Goal: Use online tool/utility: Utilize a website feature to perform a specific function

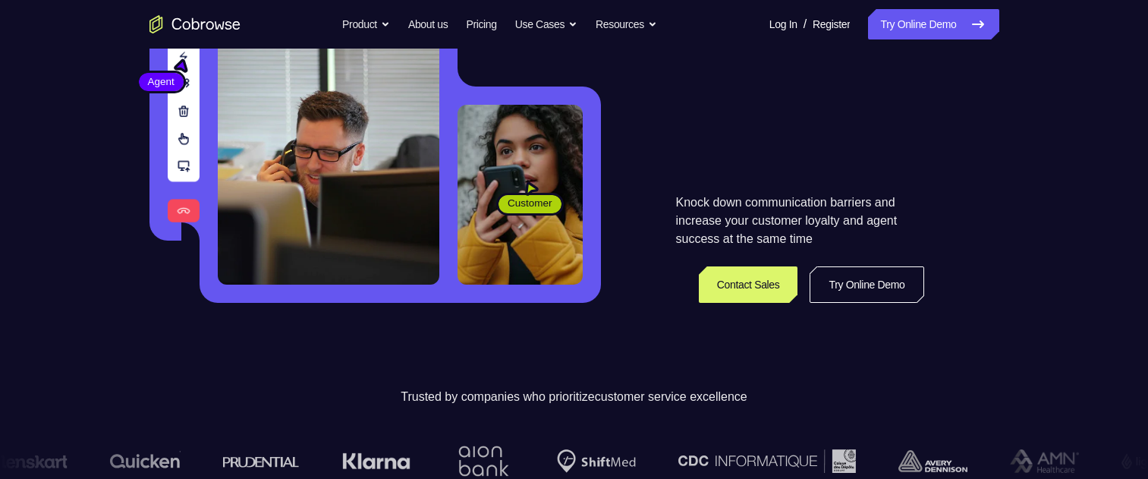
scroll to position [304, 0]
click at [848, 296] on link "Try Online Demo" at bounding box center [867, 284] width 114 height 36
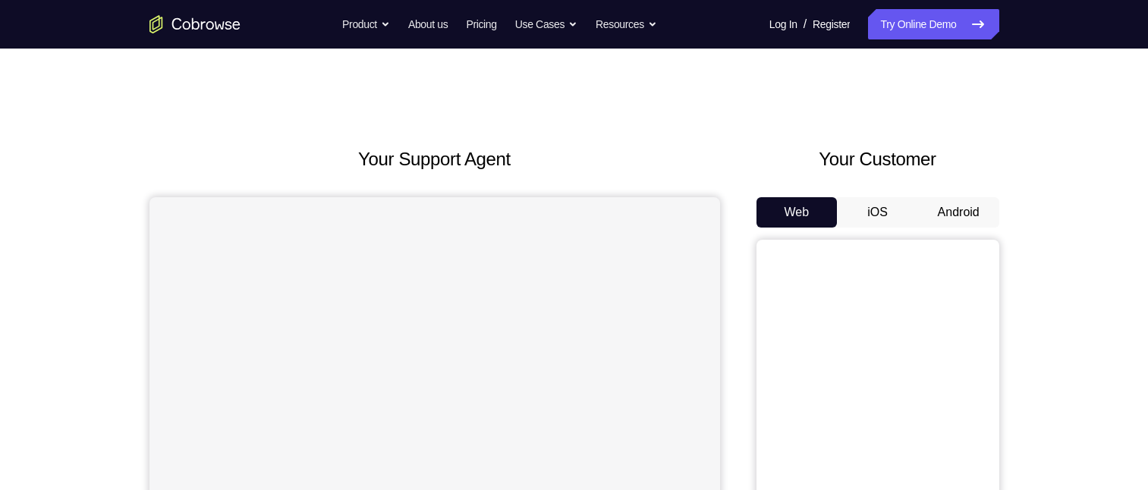
scroll to position [76, 0]
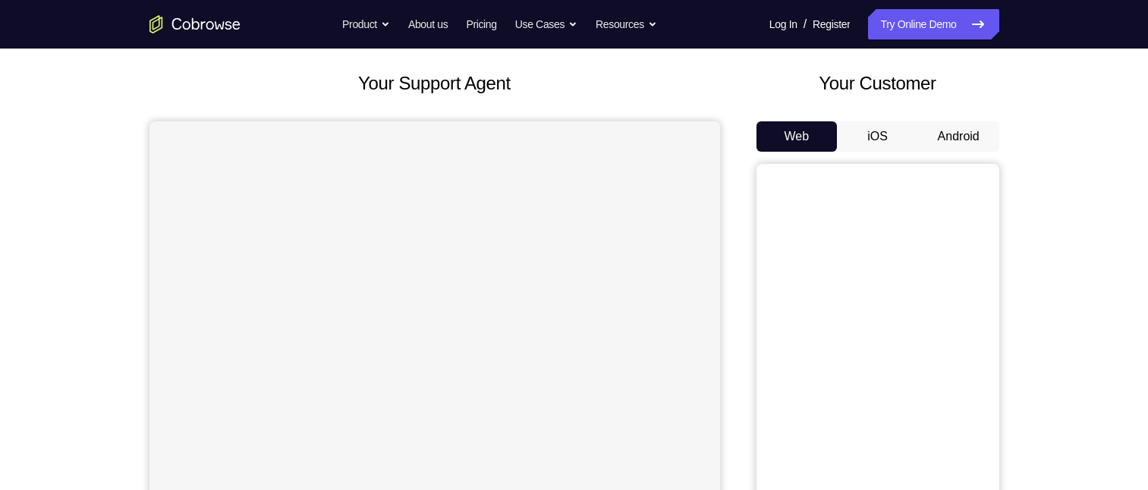
click at [944, 139] on button "Android" at bounding box center [958, 136] width 81 height 30
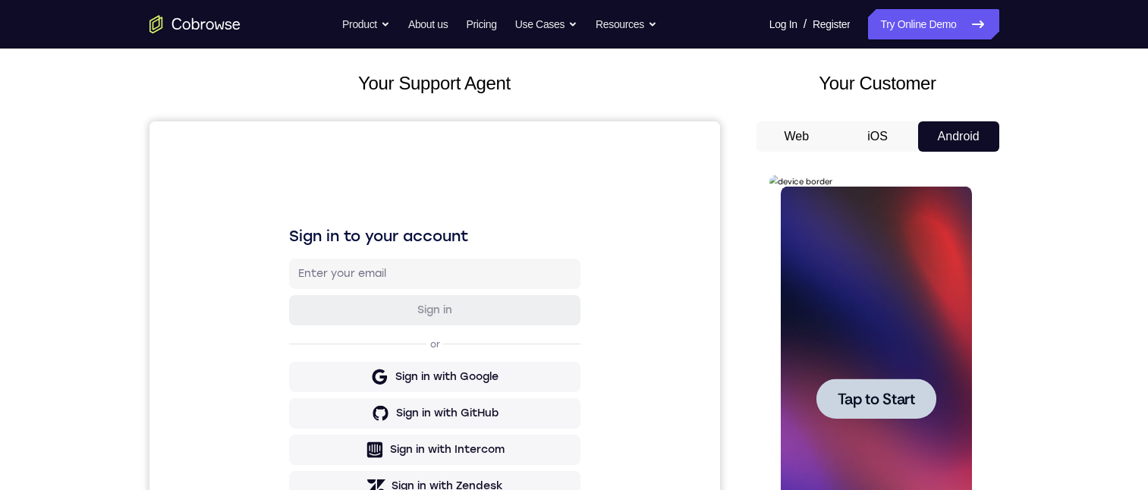
scroll to position [0, 0]
click at [895, 400] on span "Tap to Start" at bounding box center [876, 399] width 77 height 15
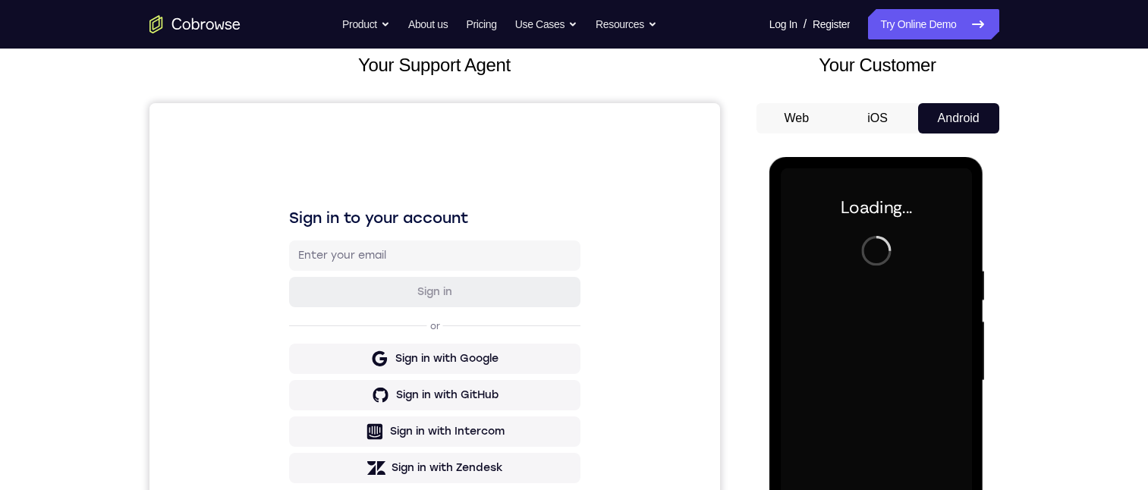
scroll to position [228, 0]
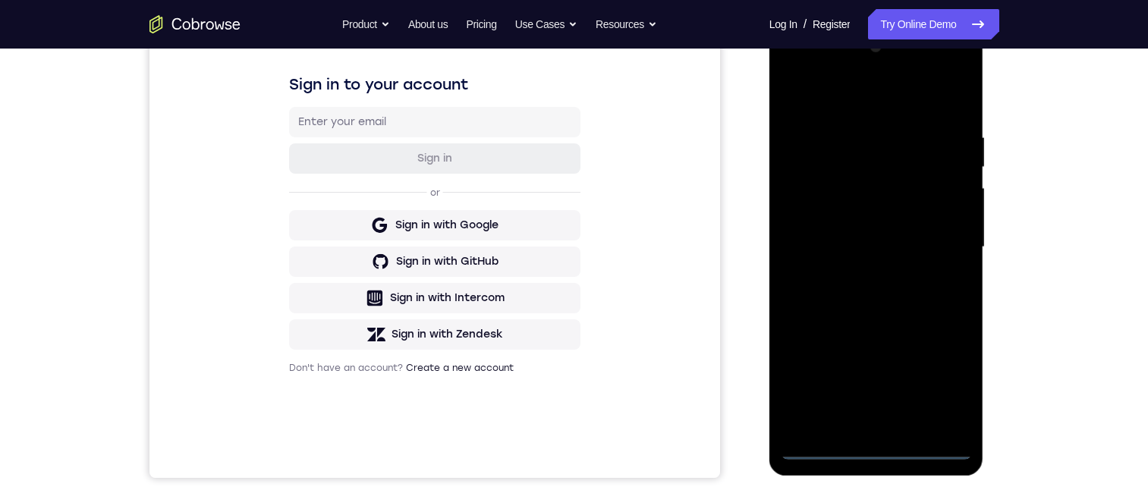
click at [881, 446] on div at bounding box center [876, 247] width 191 height 425
click at [928, 383] on div at bounding box center [876, 247] width 191 height 425
click at [937, 383] on div at bounding box center [876, 247] width 191 height 425
click at [831, 96] on div at bounding box center [876, 247] width 191 height 425
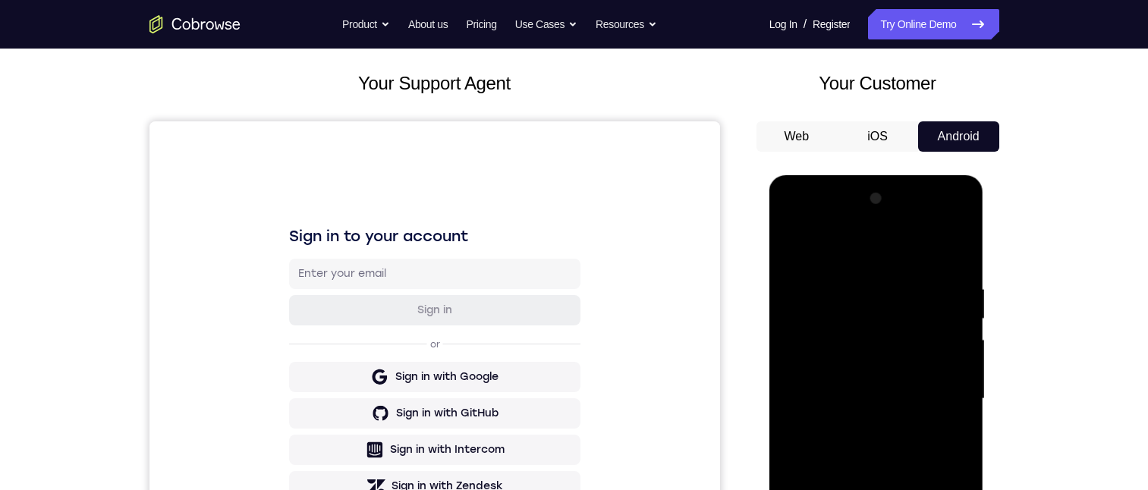
click at [934, 392] on div at bounding box center [876, 399] width 191 height 425
click at [855, 428] on div at bounding box center [876, 399] width 191 height 425
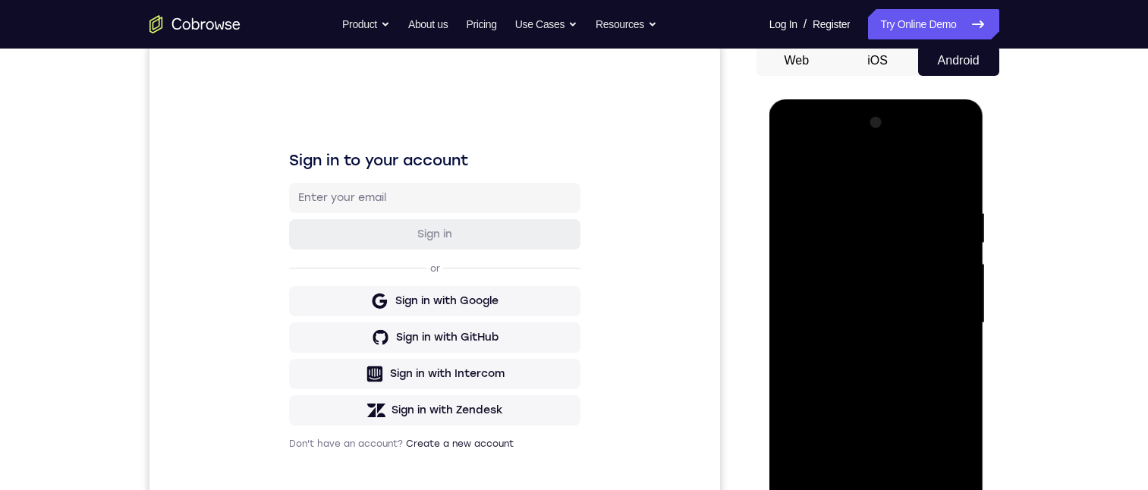
click at [853, 315] on div at bounding box center [876, 323] width 191 height 425
click at [850, 285] on div at bounding box center [876, 323] width 191 height 425
click at [862, 323] on div at bounding box center [876, 323] width 191 height 425
click at [879, 370] on div at bounding box center [876, 323] width 191 height 425
click at [892, 392] on div at bounding box center [876, 323] width 191 height 425
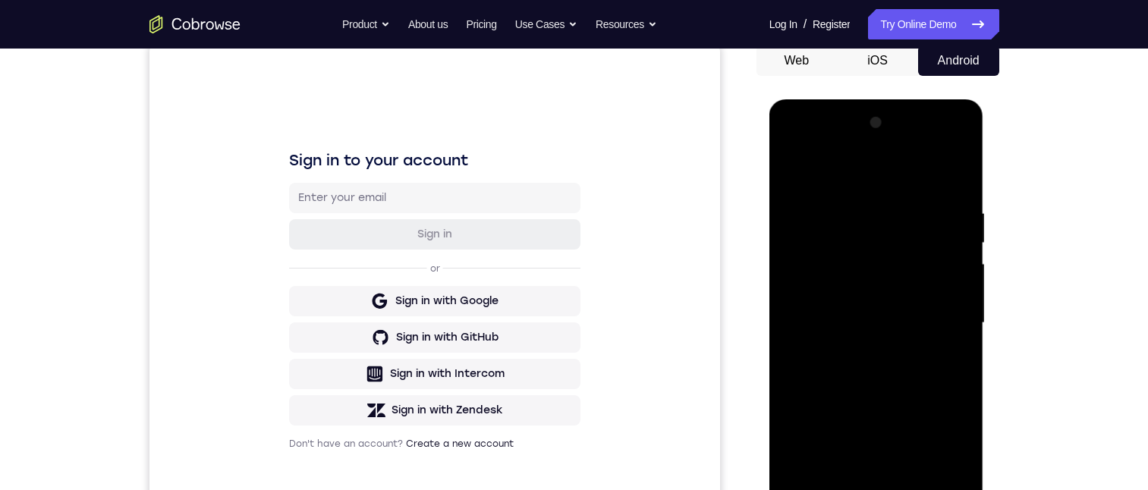
drag, startPoint x: 949, startPoint y: 386, endPoint x: 939, endPoint y: 340, distance: 46.6
click at [939, 340] on div at bounding box center [876, 323] width 191 height 425
click at [966, 343] on div at bounding box center [876, 323] width 191 height 425
click at [911, 490] on div at bounding box center [876, 323] width 191 height 425
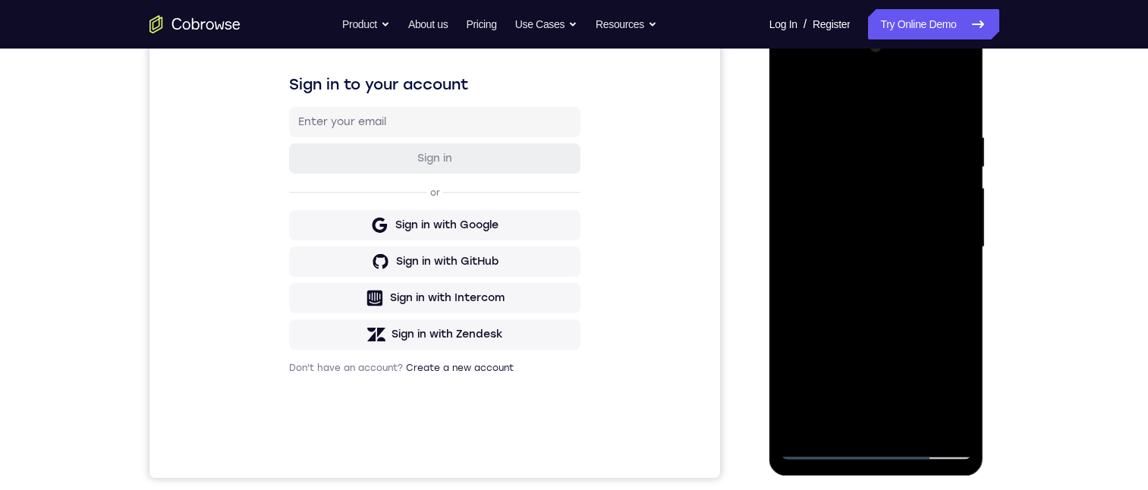
click at [896, 324] on div at bounding box center [876, 247] width 191 height 425
click at [894, 208] on div at bounding box center [876, 247] width 191 height 425
click at [950, 280] on div at bounding box center [876, 247] width 191 height 425
click at [951, 285] on div at bounding box center [876, 247] width 191 height 425
click at [791, 99] on div at bounding box center [876, 247] width 191 height 425
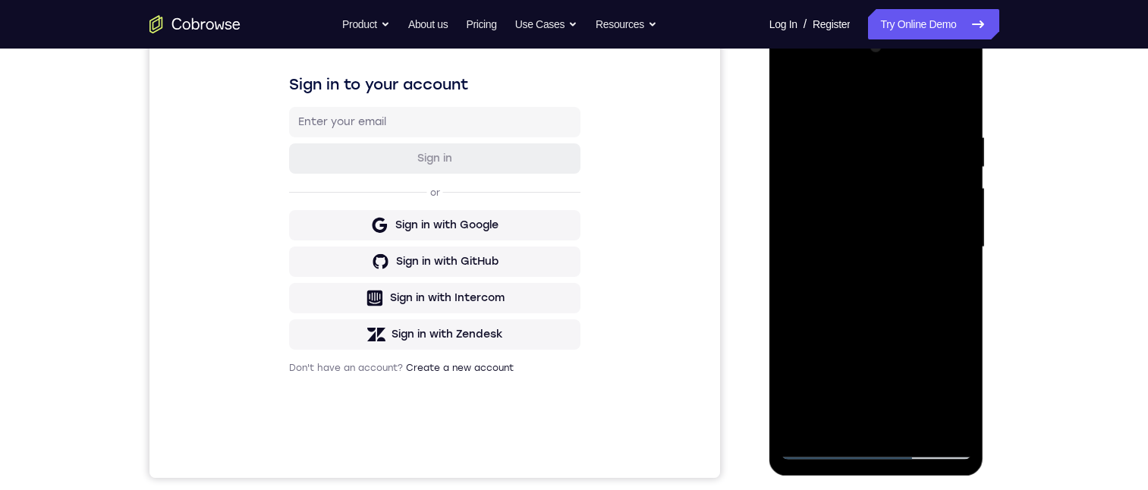
click at [798, 95] on div at bounding box center [876, 247] width 191 height 425
click at [947, 427] on div at bounding box center [876, 247] width 191 height 425
drag, startPoint x: 899, startPoint y: 210, endPoint x: 900, endPoint y: 280, distance: 70.6
click at [900, 280] on div at bounding box center [876, 247] width 191 height 425
click at [795, 90] on div at bounding box center [876, 247] width 191 height 425
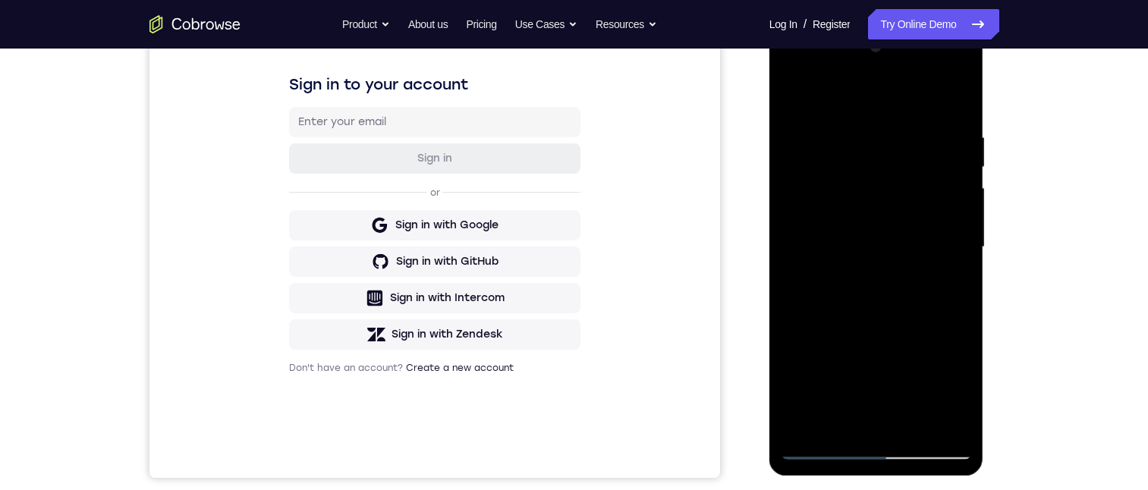
click at [853, 294] on div at bounding box center [876, 247] width 191 height 425
drag, startPoint x: 878, startPoint y: 297, endPoint x: 887, endPoint y: 232, distance: 65.1
click at [887, 231] on div at bounding box center [876, 247] width 191 height 425
drag, startPoint x: 905, startPoint y: 339, endPoint x: 905, endPoint y: 269, distance: 69.1
click at [905, 269] on div at bounding box center [876, 247] width 191 height 425
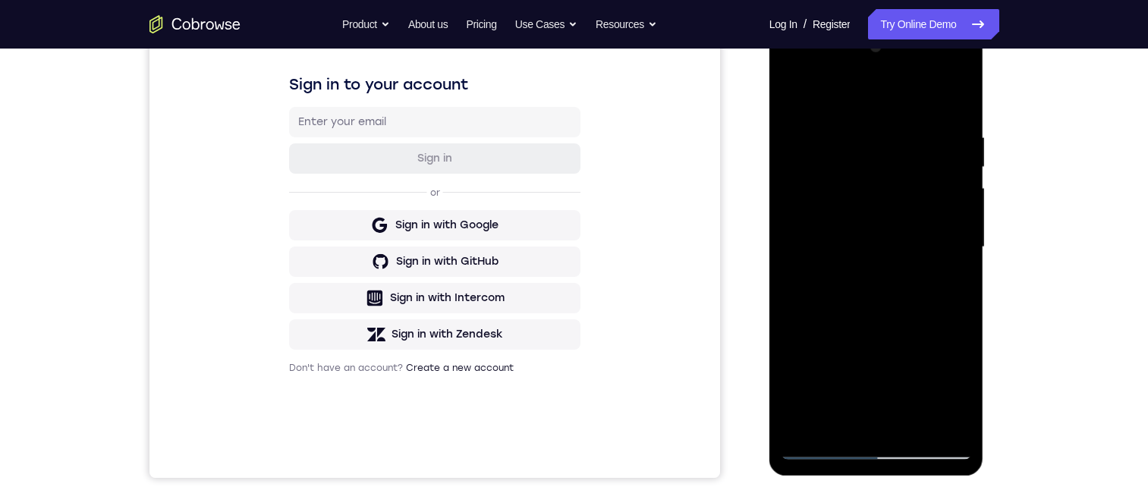
drag, startPoint x: 900, startPoint y: 309, endPoint x: 905, endPoint y: 327, distance: 18.8
click at [905, 327] on div at bounding box center [876, 247] width 191 height 425
drag, startPoint x: 893, startPoint y: 239, endPoint x: 895, endPoint y: 295, distance: 56.2
click at [895, 295] on div at bounding box center [876, 247] width 191 height 425
drag, startPoint x: 851, startPoint y: 178, endPoint x: 840, endPoint y: 266, distance: 88.8
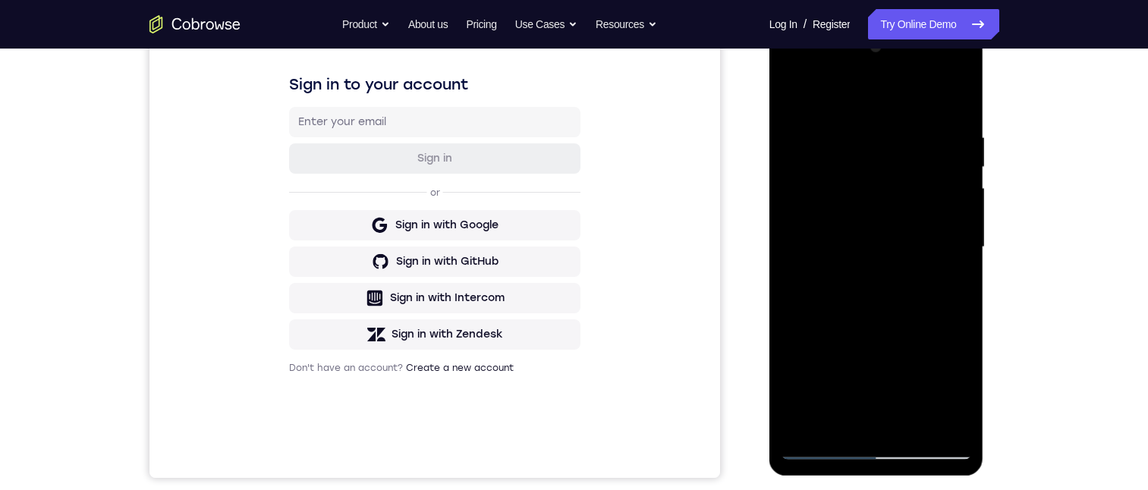
click at [853, 278] on div at bounding box center [876, 247] width 191 height 425
click at [796, 93] on div at bounding box center [876, 247] width 191 height 425
click at [865, 190] on div at bounding box center [876, 247] width 191 height 425
click at [893, 200] on div at bounding box center [876, 247] width 191 height 425
click at [902, 178] on div at bounding box center [876, 247] width 191 height 425
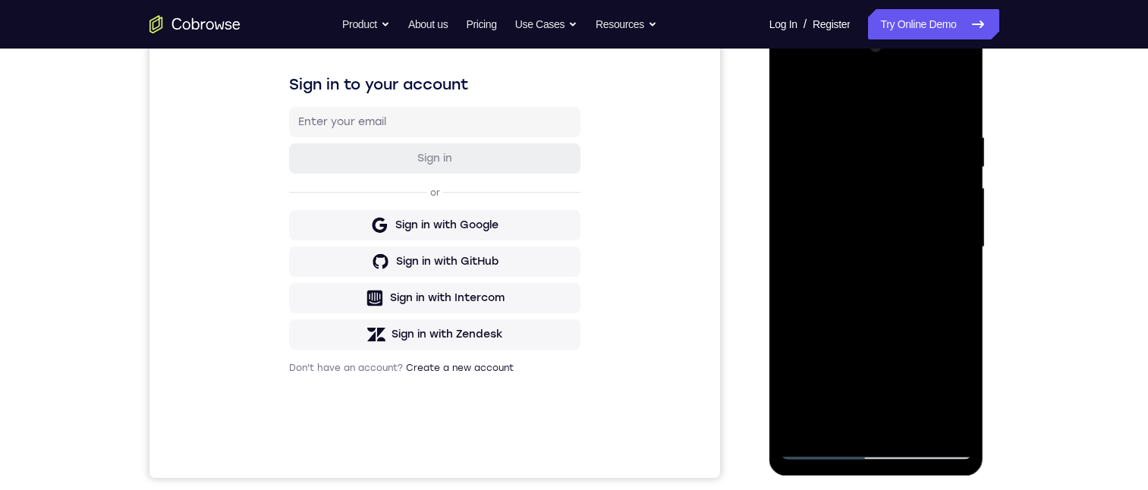
click at [889, 254] on div at bounding box center [876, 247] width 191 height 425
click at [951, 178] on div at bounding box center [876, 247] width 191 height 425
click at [826, 184] on div at bounding box center [876, 247] width 191 height 425
click at [840, 184] on div at bounding box center [876, 247] width 191 height 425
click at [899, 269] on div at bounding box center [876, 247] width 191 height 425
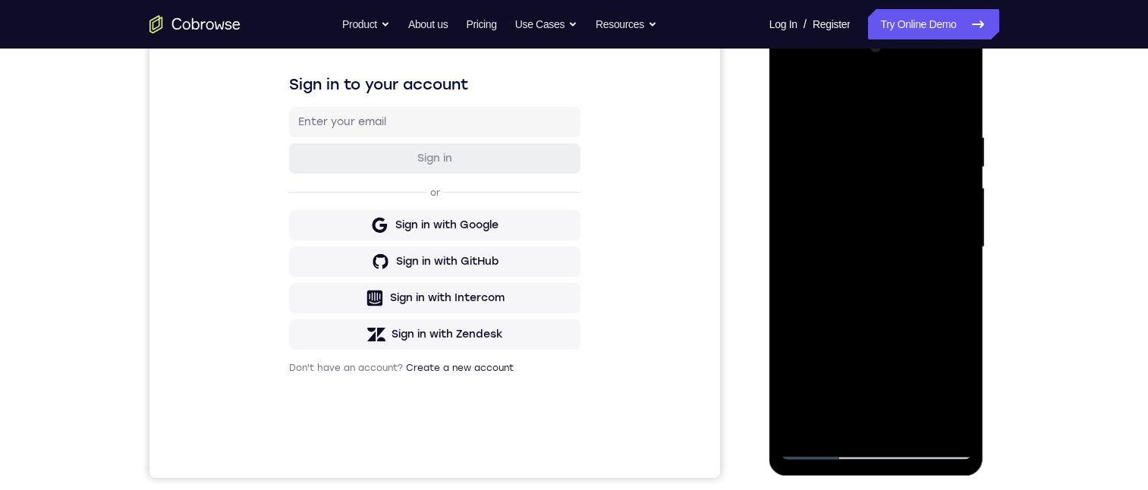
click at [956, 118] on div at bounding box center [876, 247] width 191 height 425
click at [789, 98] on div at bounding box center [876, 247] width 191 height 425
click at [959, 96] on div at bounding box center [876, 247] width 191 height 425
click at [944, 427] on div at bounding box center [876, 247] width 191 height 425
click at [792, 90] on div at bounding box center [876, 247] width 191 height 425
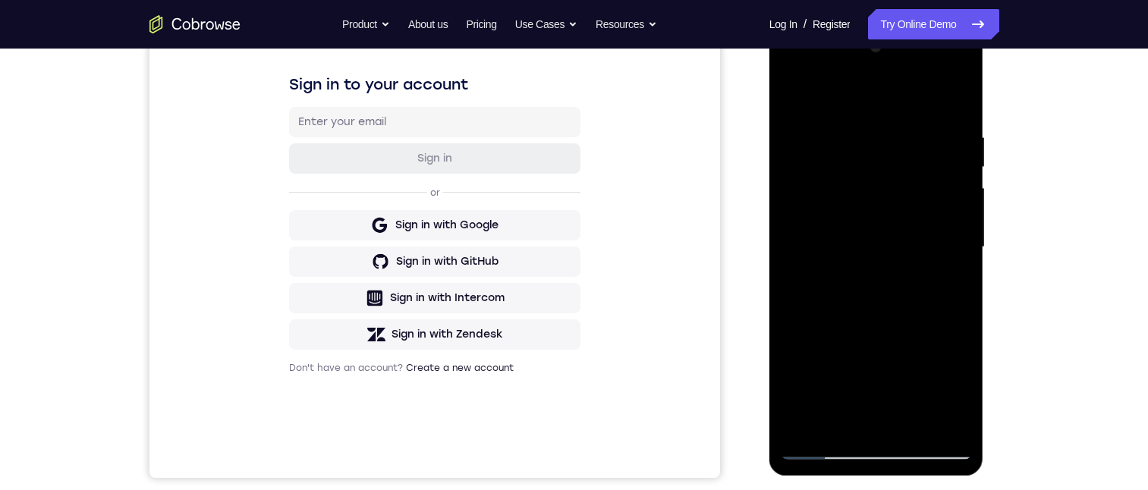
click at [849, 297] on div at bounding box center [876, 247] width 191 height 425
click at [795, 89] on div at bounding box center [876, 247] width 191 height 425
click at [804, 428] on div at bounding box center [876, 247] width 191 height 425
drag, startPoint x: 851, startPoint y: 373, endPoint x: 854, endPoint y: 309, distance: 64.6
click at [853, 309] on div at bounding box center [876, 247] width 191 height 425
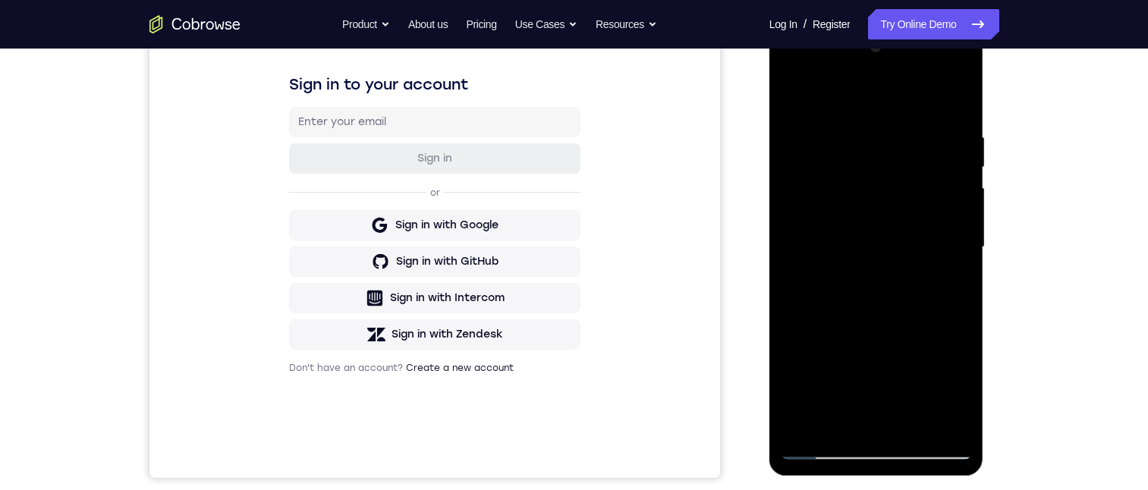
click at [793, 373] on div at bounding box center [876, 247] width 191 height 425
drag, startPoint x: 821, startPoint y: 348, endPoint x: 862, endPoint y: 250, distance: 106.5
click at [862, 250] on div at bounding box center [876, 247] width 191 height 425
drag, startPoint x: 859, startPoint y: 317, endPoint x: 909, endPoint y: 197, distance: 129.7
click at [909, 197] on div at bounding box center [876, 247] width 191 height 425
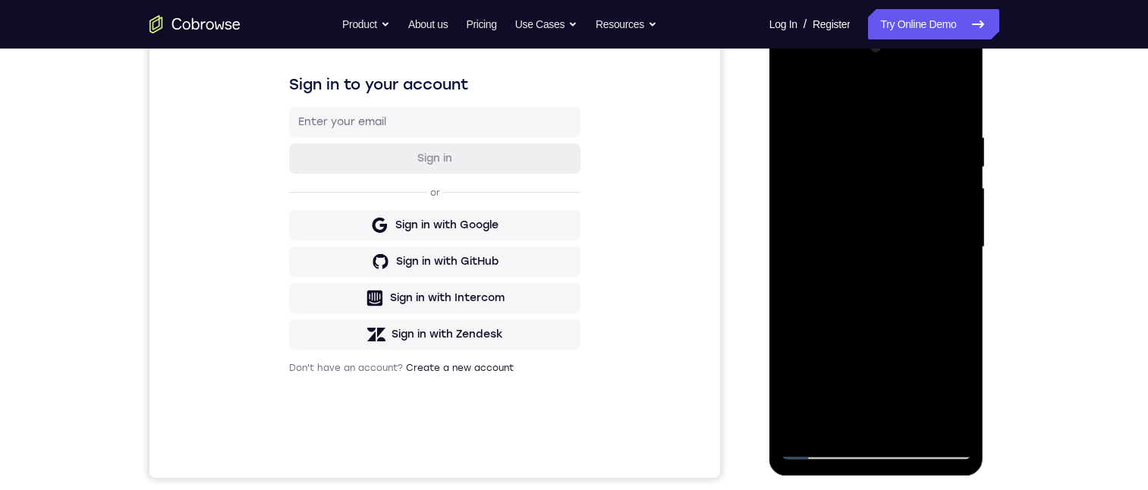
drag, startPoint x: 912, startPoint y: 307, endPoint x: 909, endPoint y: 233, distance: 74.5
click at [909, 233] on div at bounding box center [876, 247] width 191 height 425
click at [793, 313] on div at bounding box center [876, 247] width 191 height 425
click at [910, 427] on div at bounding box center [876, 247] width 191 height 425
click at [851, 209] on div at bounding box center [876, 247] width 191 height 425
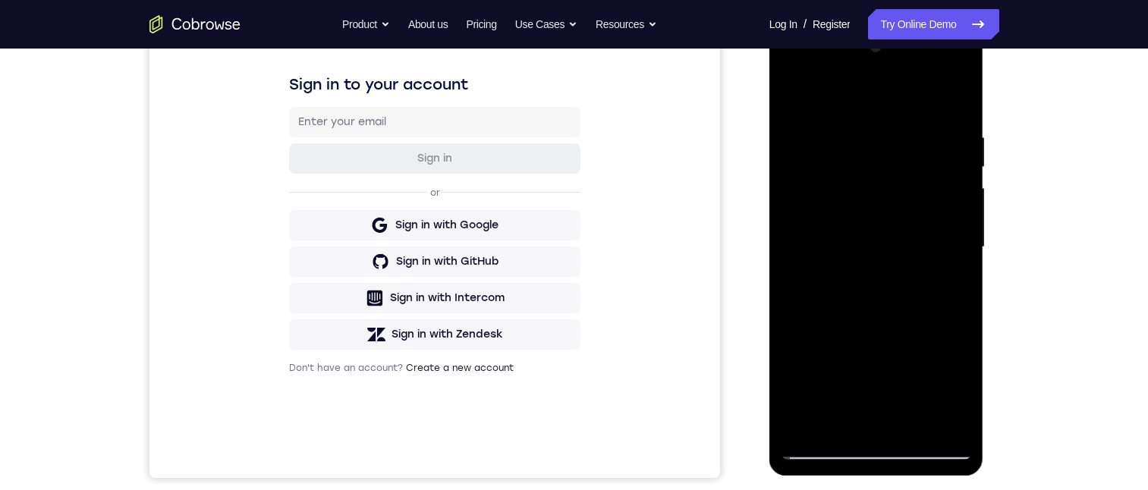
click at [953, 284] on div at bounding box center [876, 247] width 191 height 425
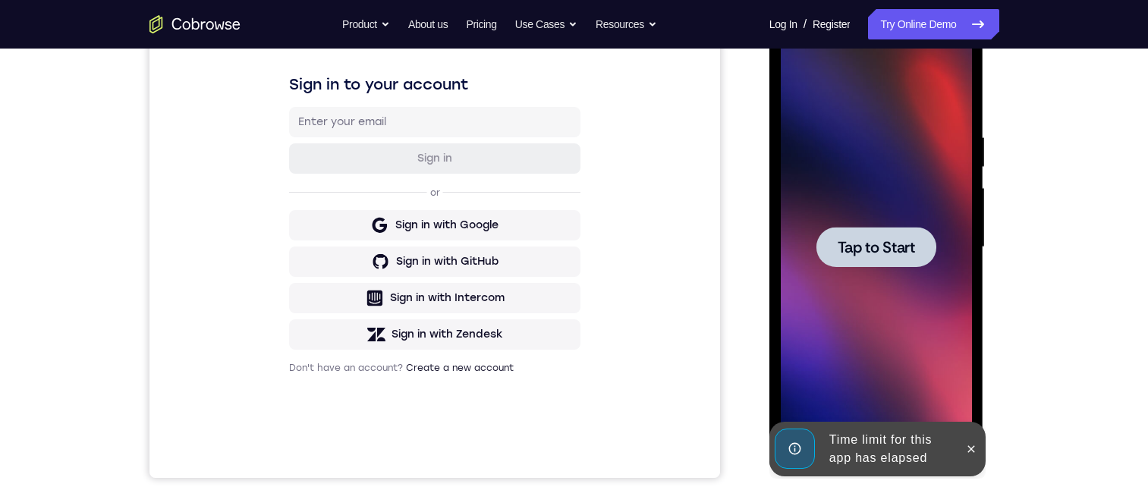
click at [863, 254] on span "Tap to Start" at bounding box center [876, 247] width 77 height 15
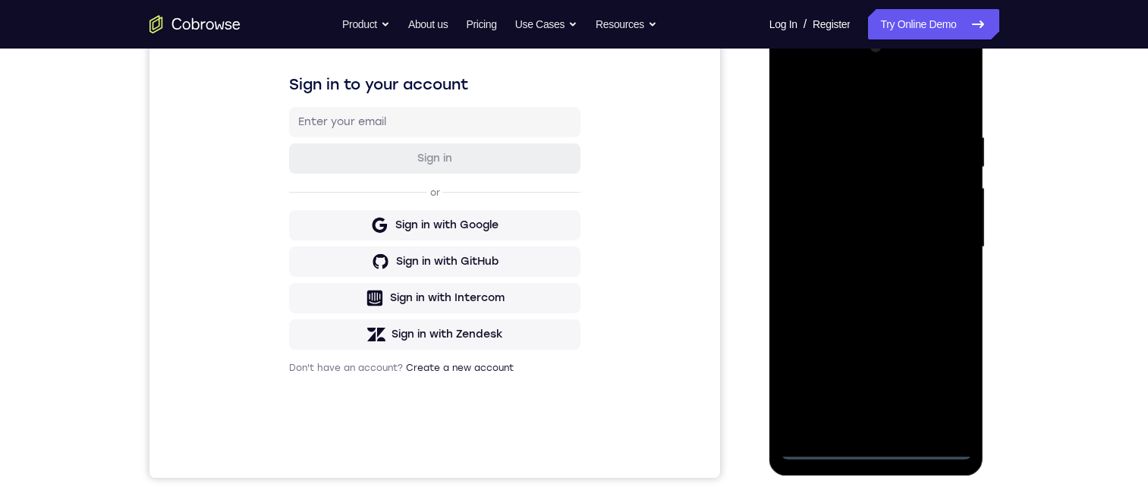
click at [875, 446] on div at bounding box center [876, 247] width 191 height 425
click at [938, 384] on div at bounding box center [876, 247] width 191 height 425
click at [837, 93] on div at bounding box center [876, 247] width 191 height 425
click at [859, 206] on div at bounding box center [876, 247] width 191 height 425
click at [864, 172] on div at bounding box center [876, 247] width 191 height 425
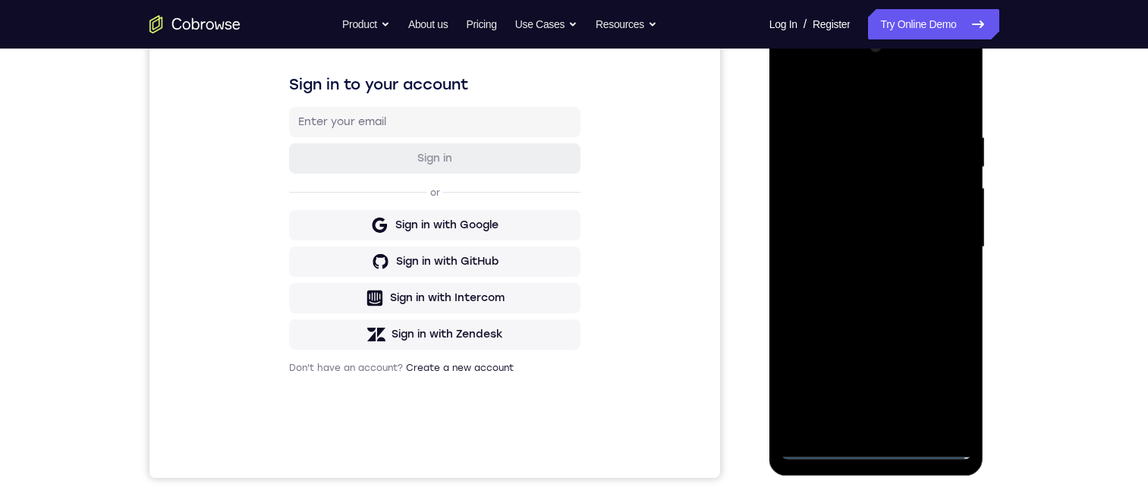
scroll to position [152, 0]
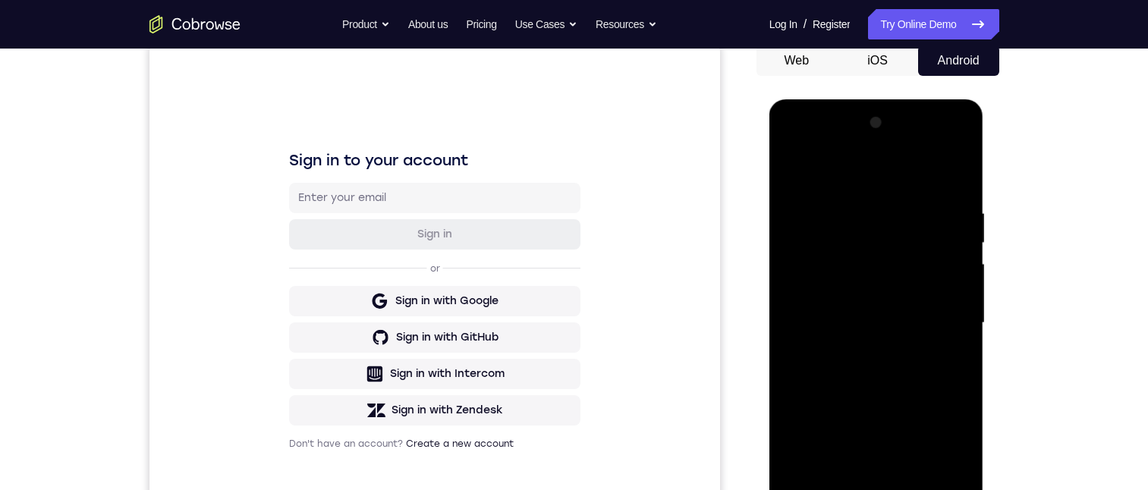
click at [872, 325] on div at bounding box center [876, 323] width 191 height 425
click at [787, 166] on div at bounding box center [876, 323] width 191 height 425
click at [883, 225] on div at bounding box center [876, 323] width 191 height 425
click at [902, 366] on div at bounding box center [876, 323] width 191 height 425
click at [856, 269] on div at bounding box center [876, 323] width 191 height 425
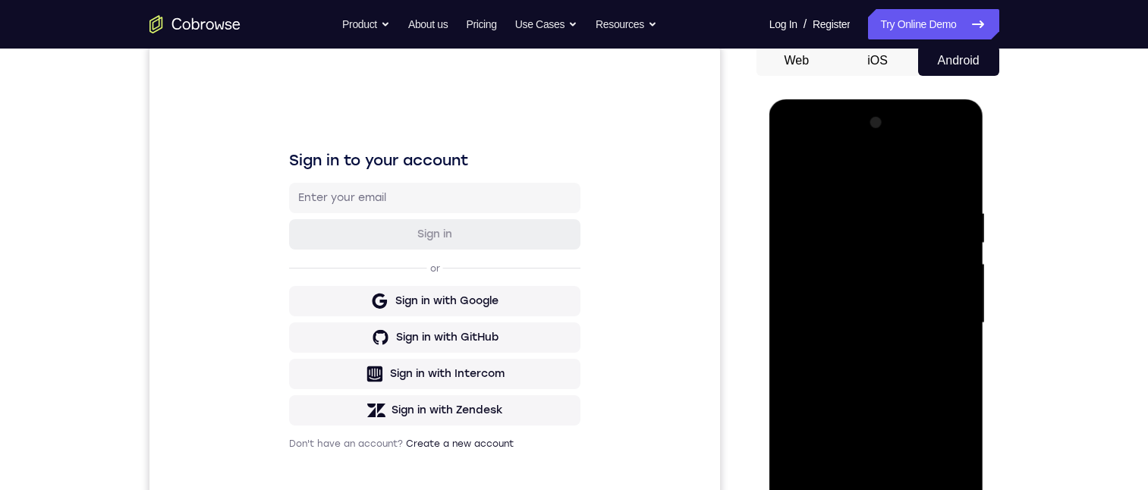
scroll to position [228, 0]
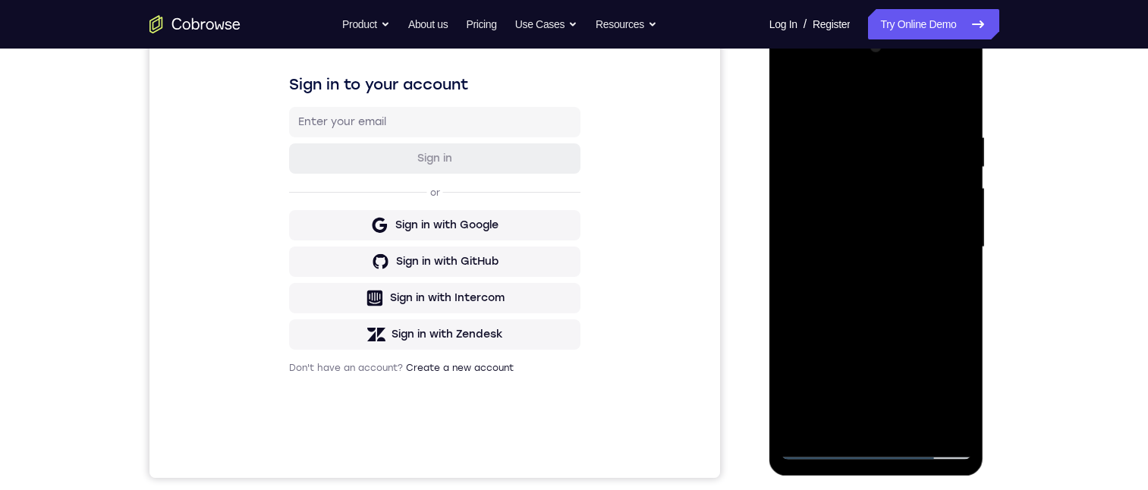
click at [943, 205] on div at bounding box center [876, 247] width 191 height 425
click at [881, 150] on div at bounding box center [876, 247] width 191 height 425
click at [947, 426] on div at bounding box center [876, 247] width 191 height 425
click at [808, 417] on div at bounding box center [876, 247] width 191 height 425
click at [846, 175] on div at bounding box center [876, 247] width 191 height 425
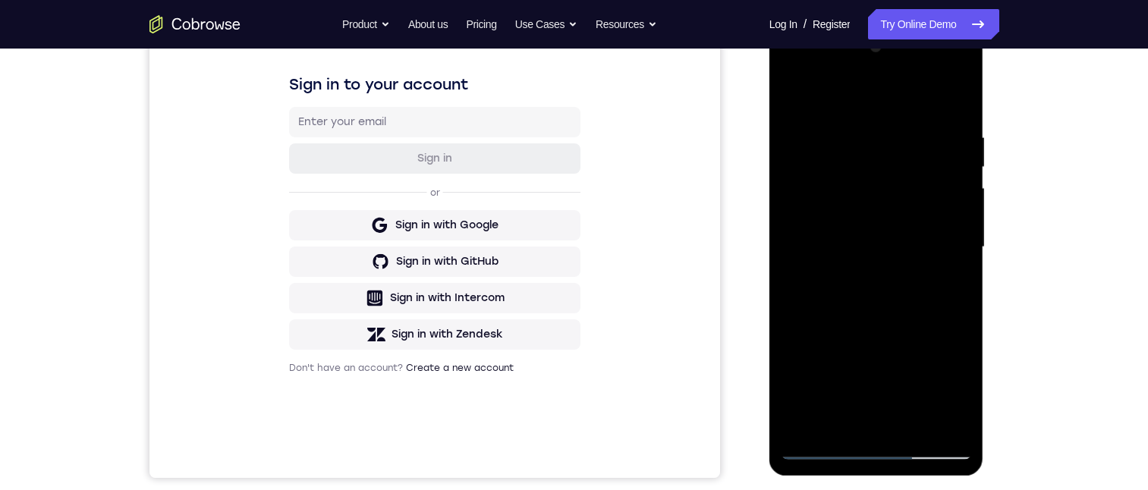
click at [858, 96] on div at bounding box center [876, 247] width 191 height 425
click at [871, 127] on div at bounding box center [876, 247] width 191 height 425
drag, startPoint x: 864, startPoint y: 254, endPoint x: 866, endPoint y: 162, distance: 91.1
click at [866, 162] on div at bounding box center [876, 247] width 191 height 425
click at [830, 246] on div at bounding box center [876, 247] width 191 height 425
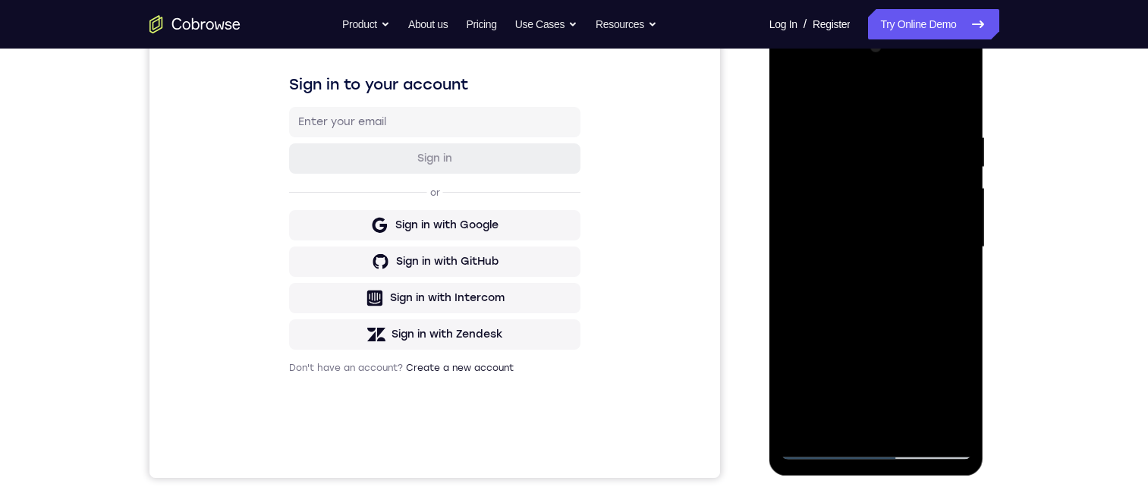
click at [797, 245] on div at bounding box center [876, 247] width 191 height 425
click at [956, 99] on div at bounding box center [876, 247] width 191 height 425
drag, startPoint x: 876, startPoint y: 312, endPoint x: 890, endPoint y: 389, distance: 77.9
click at [890, 389] on div at bounding box center [876, 247] width 191 height 425
click at [945, 424] on div at bounding box center [876, 247] width 191 height 425
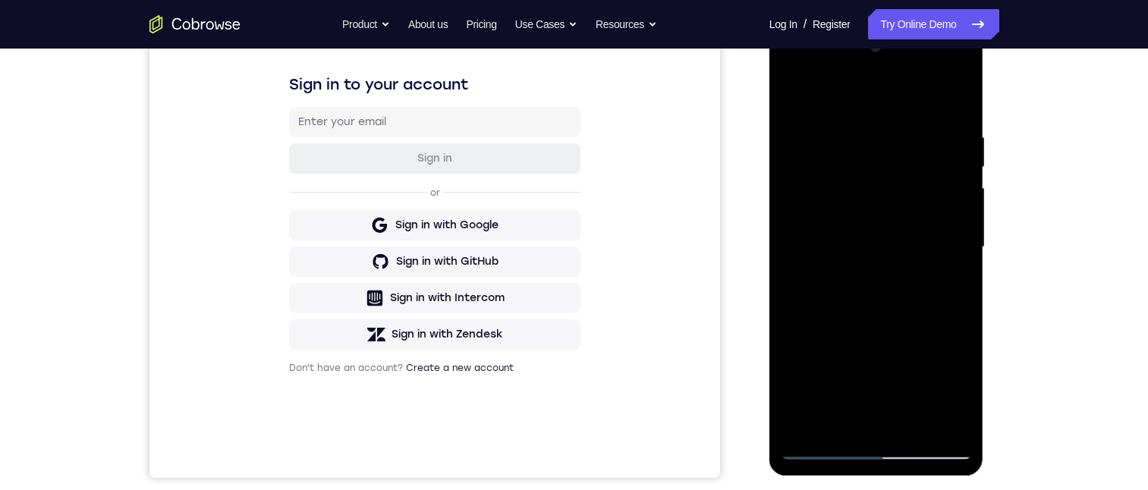
click at [852, 283] on div at bounding box center [876, 247] width 191 height 425
click at [824, 446] on div at bounding box center [876, 247] width 191 height 425
click at [805, 421] on div at bounding box center [876, 247] width 191 height 425
click at [911, 266] on div at bounding box center [876, 247] width 191 height 425
click at [912, 323] on div at bounding box center [876, 247] width 191 height 425
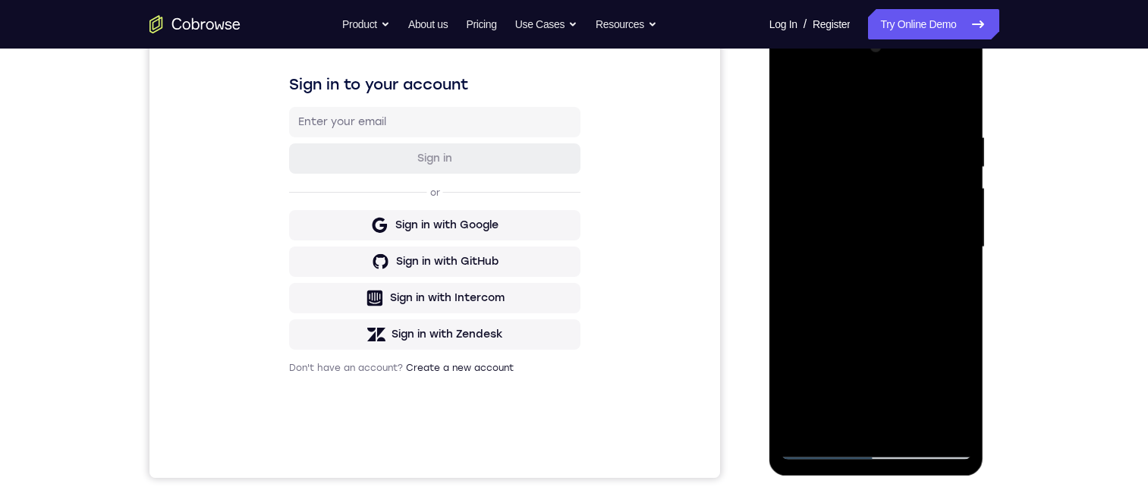
click at [855, 169] on div at bounding box center [876, 247] width 191 height 425
click at [866, 449] on div at bounding box center [876, 247] width 191 height 425
click at [938, 383] on div at bounding box center [876, 247] width 191 height 425
click at [791, 74] on div at bounding box center [876, 247] width 191 height 425
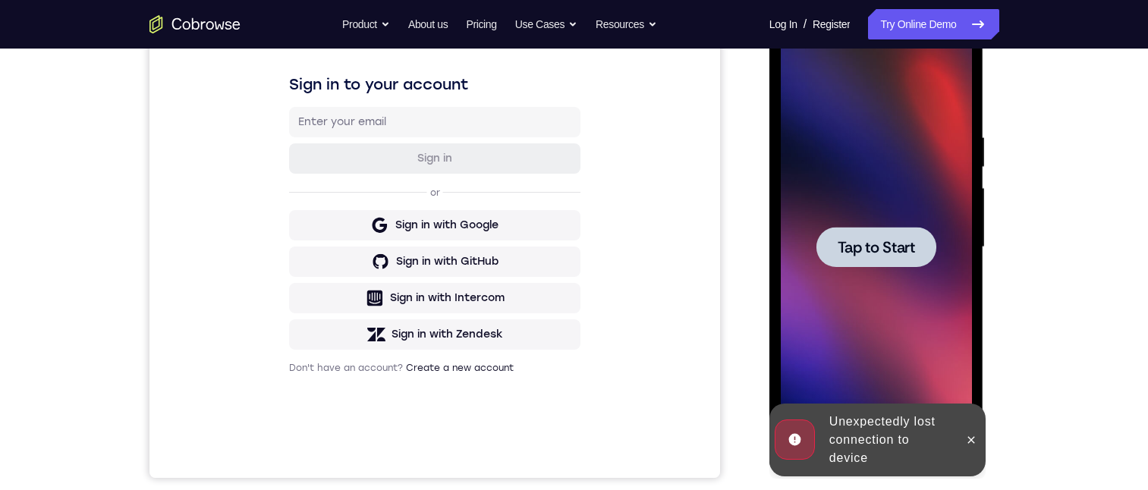
drag, startPoint x: 836, startPoint y: 262, endPoint x: 837, endPoint y: 187, distance: 75.2
click at [836, 262] on div at bounding box center [877, 247] width 120 height 40
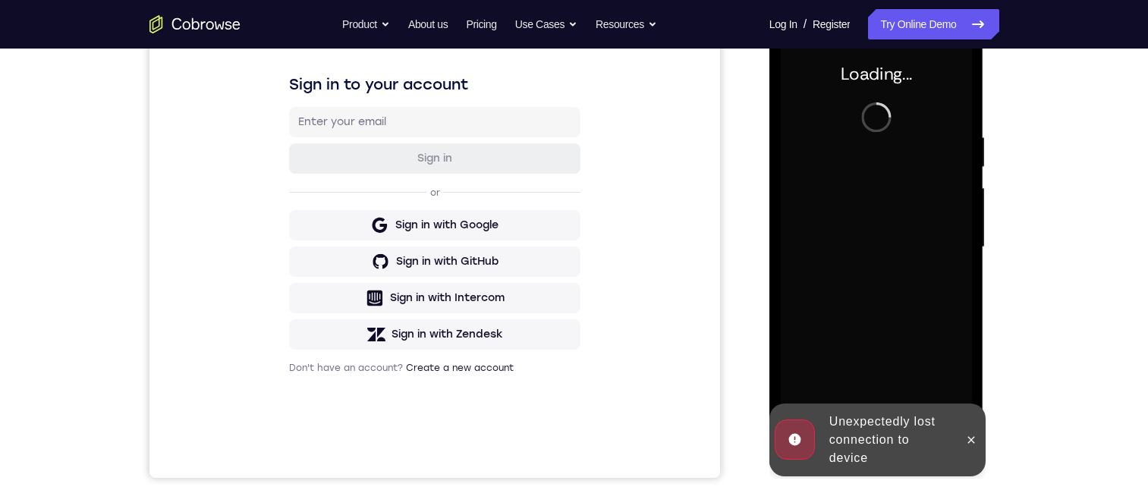
scroll to position [152, 0]
